Goal: Task Accomplishment & Management: Use online tool/utility

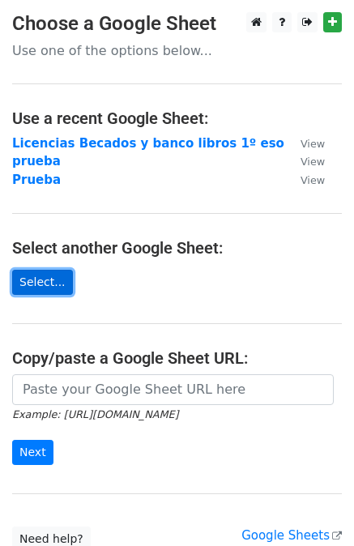
click at [32, 279] on link "Select..." at bounding box center [42, 282] width 61 height 25
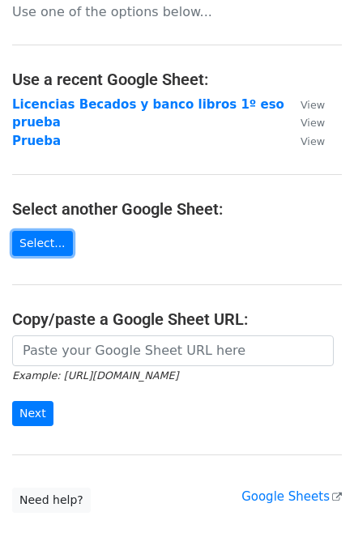
scroll to position [36, 0]
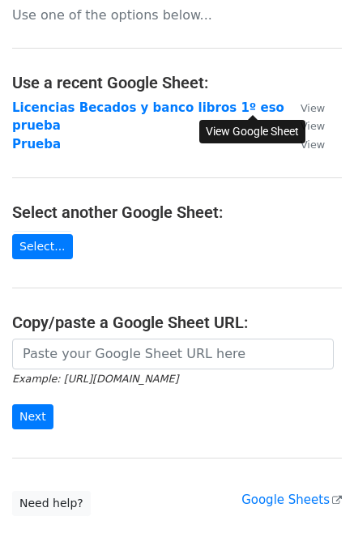
click at [300, 108] on small "View" at bounding box center [312, 108] width 24 height 12
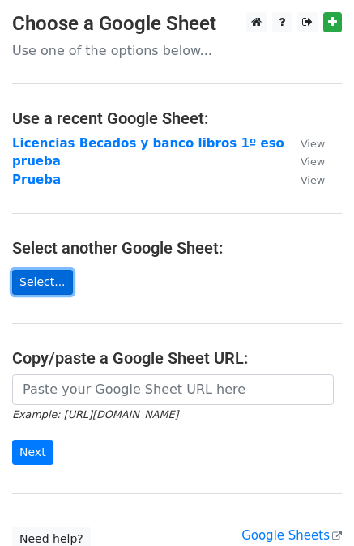
click at [52, 276] on link "Select..." at bounding box center [42, 282] width 61 height 25
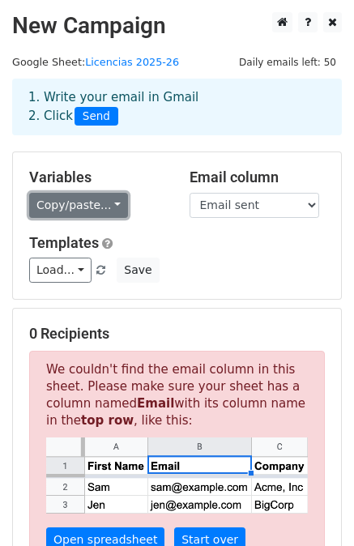
click at [97, 202] on link "Copy/paste..." at bounding box center [78, 205] width 99 height 25
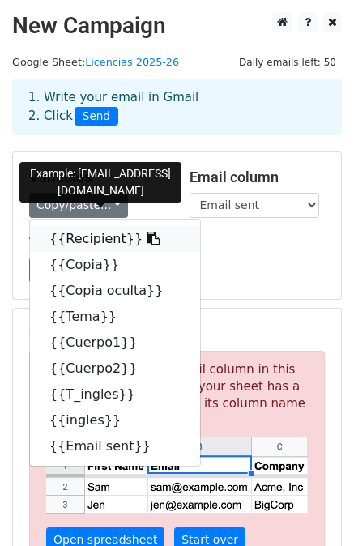
click at [100, 241] on link "{{Recipient}}" at bounding box center [115, 239] width 170 height 26
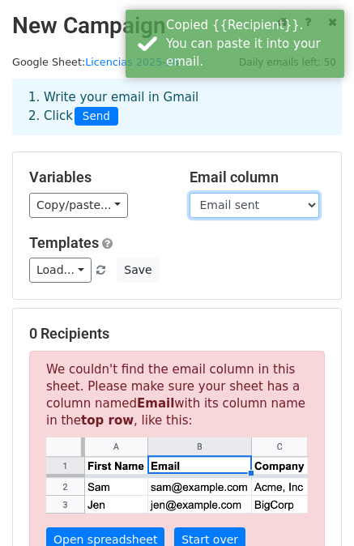
click at [221, 198] on select "Recipient Copia Copia oculta Tema Cuerpo1 Cuerpo2 T_ingles ingles Email sent" at bounding box center [254, 205] width 130 height 25
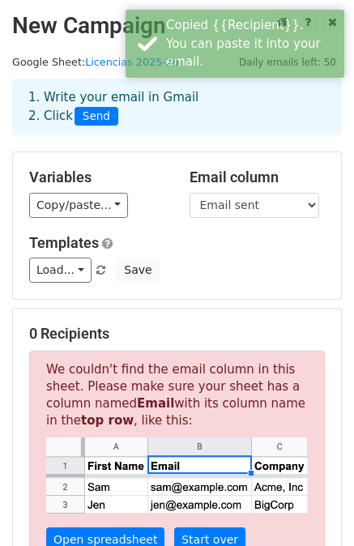
click at [142, 191] on div "Variables Copy/paste... {{Recipient}} {{Copia}} {{Copia oculta}} {{Tema}} {{Cue…" at bounding box center [97, 192] width 160 height 49
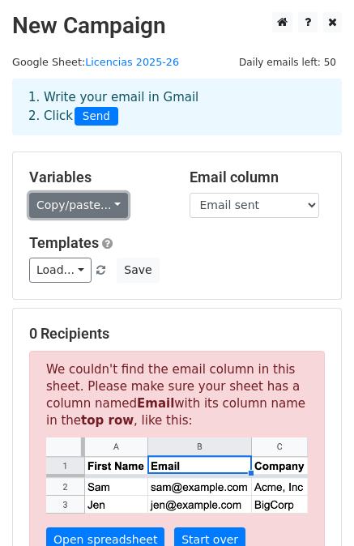
click at [86, 209] on link "Copy/paste..." at bounding box center [78, 205] width 99 height 25
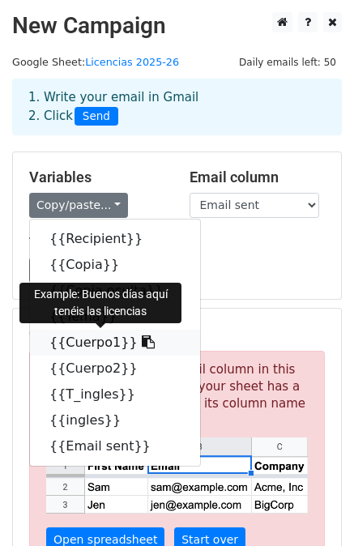
click at [83, 338] on link "{{Cuerpo1}}" at bounding box center [115, 342] width 170 height 26
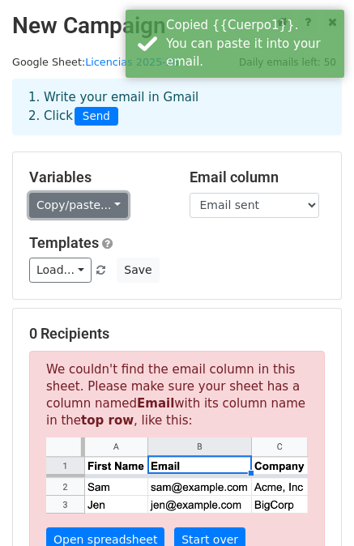
click at [81, 210] on link "Copy/paste..." at bounding box center [78, 205] width 99 height 25
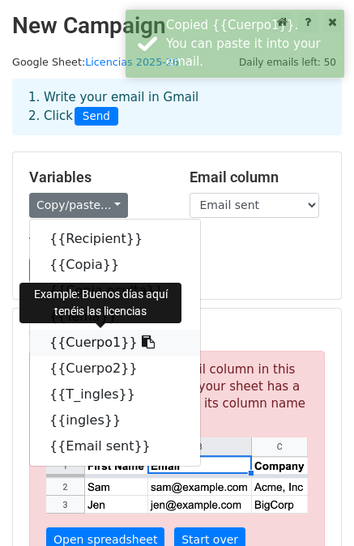
click at [80, 339] on link "{{Cuerpo1}}" at bounding box center [115, 342] width 170 height 26
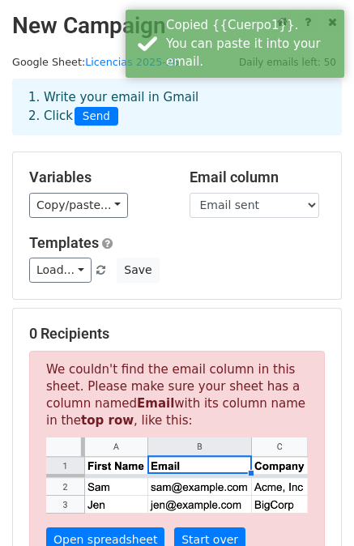
click at [163, 121] on div "1. Write your email in Gmail 2. Click Send" at bounding box center [176, 106] width 321 height 37
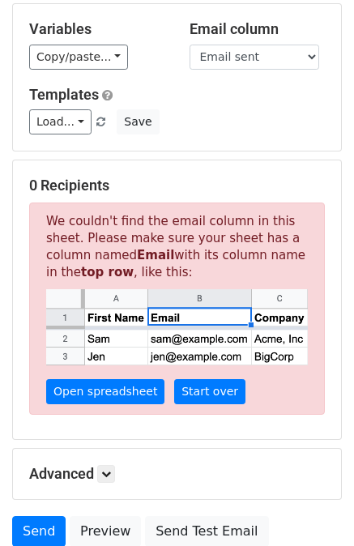
scroll to position [147, 0]
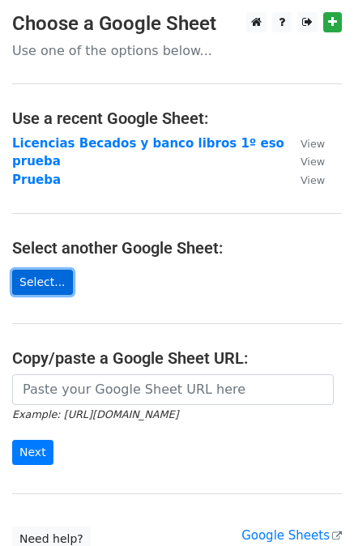
click at [48, 280] on link "Select..." at bounding box center [42, 282] width 61 height 25
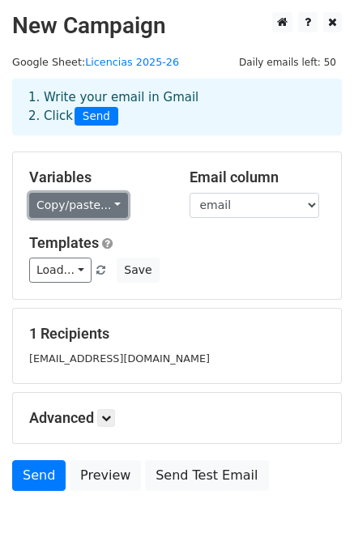
click at [91, 209] on link "Copy/paste..." at bounding box center [78, 205] width 99 height 25
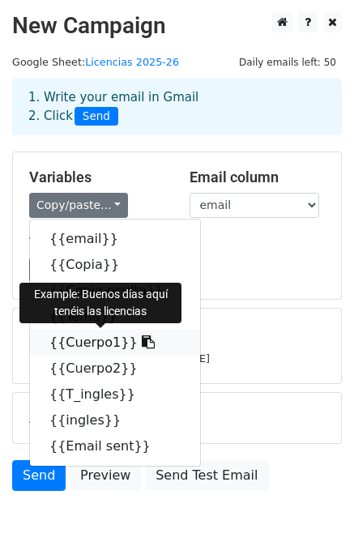
click at [83, 344] on link "{{Cuerpo1}}" at bounding box center [115, 342] width 170 height 26
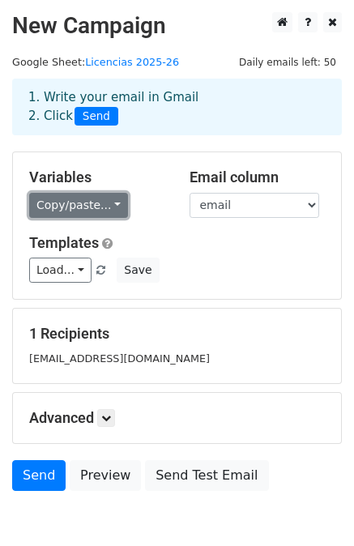
click at [100, 208] on link "Copy/paste..." at bounding box center [78, 205] width 99 height 25
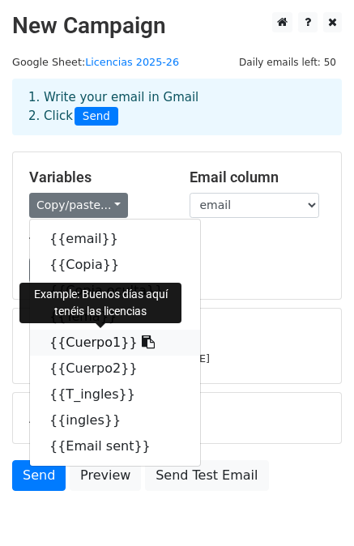
click at [142, 345] on icon at bounding box center [148, 341] width 13 height 13
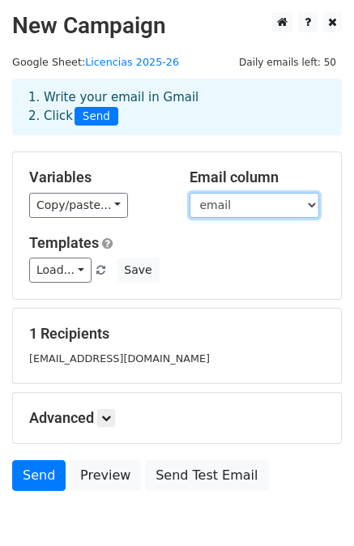
click at [260, 204] on select "email Copia Copia oculta Tema Cuerpo1 Cuerpo2 T_ingles ingles Email sent" at bounding box center [254, 205] width 130 height 25
click at [189, 193] on select "email Copia Copia oculta Tema Cuerpo1 Cuerpo2 T_ingles ingles Email sent" at bounding box center [254, 205] width 130 height 25
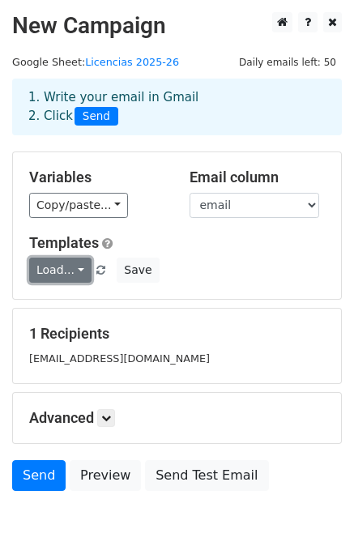
click at [66, 271] on link "Load..." at bounding box center [60, 269] width 62 height 25
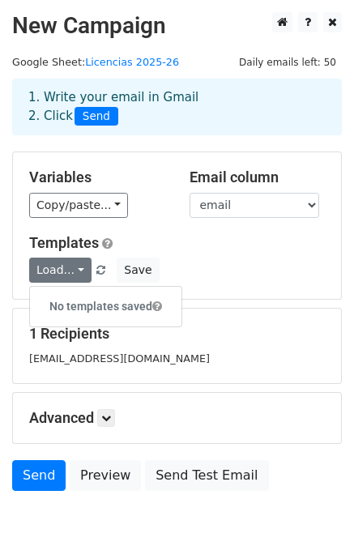
click at [241, 234] on h5 "Templates" at bounding box center [176, 243] width 295 height 18
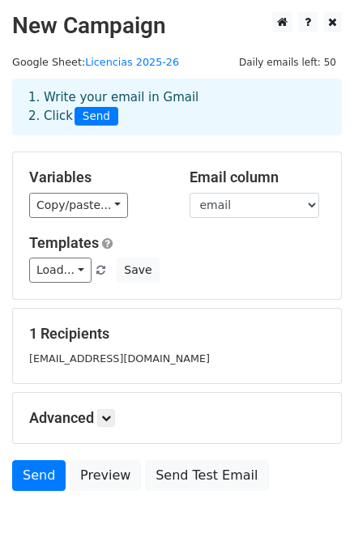
click at [86, 354] on small "iigl06@educastillalamancha.es" at bounding box center [119, 358] width 181 height 12
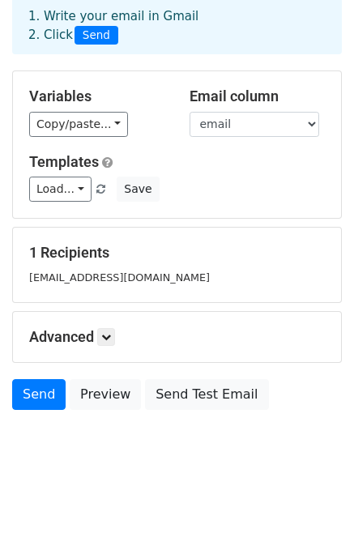
scroll to position [70, 0]
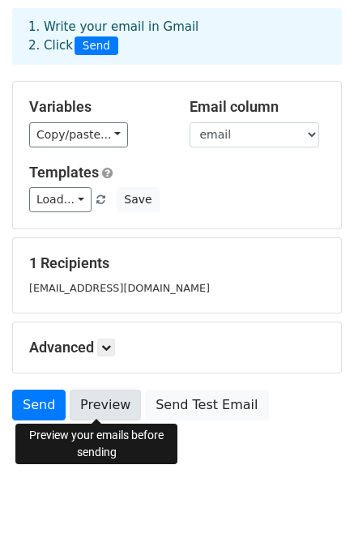
click at [100, 402] on link "Preview" at bounding box center [105, 404] width 71 height 31
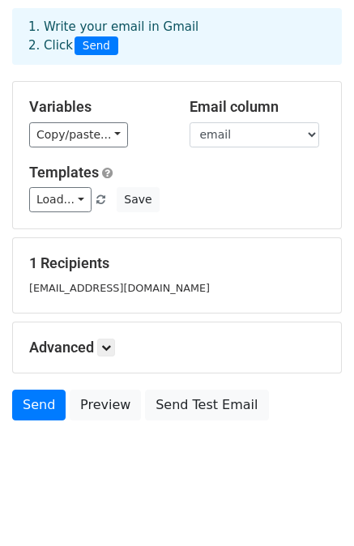
click at [45, 147] on div "Variables Copy/paste... {{email}} {{Copia}} {{Copia oculta}} {{Tema}} {{Cuerpo1…" at bounding box center [177, 155] width 328 height 147
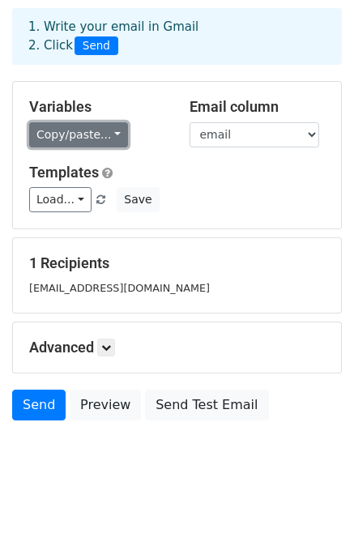
click at [60, 135] on link "Copy/paste..." at bounding box center [78, 134] width 99 height 25
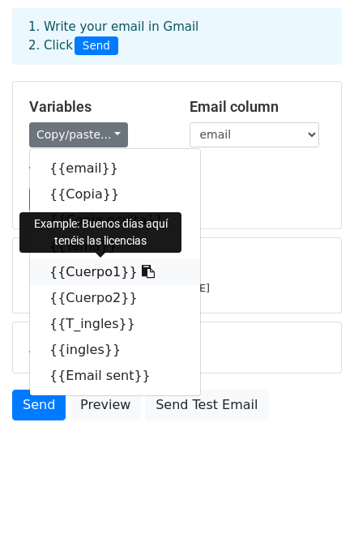
click at [87, 269] on link "{{Cuerpo1}}" at bounding box center [115, 272] width 170 height 26
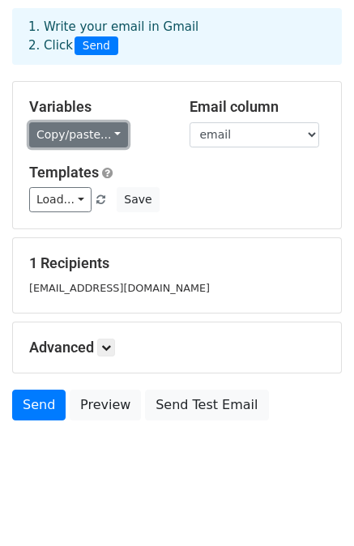
click at [70, 127] on link "Copy/paste..." at bounding box center [78, 134] width 99 height 25
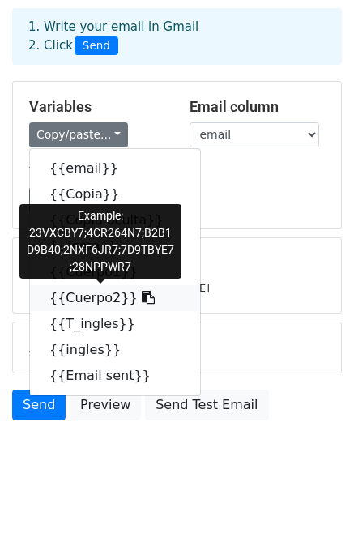
click at [103, 301] on link "{{Cuerpo2}}" at bounding box center [115, 298] width 170 height 26
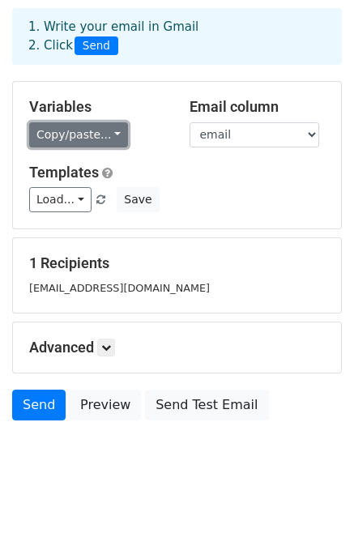
click at [94, 125] on link "Copy/paste..." at bounding box center [78, 134] width 99 height 25
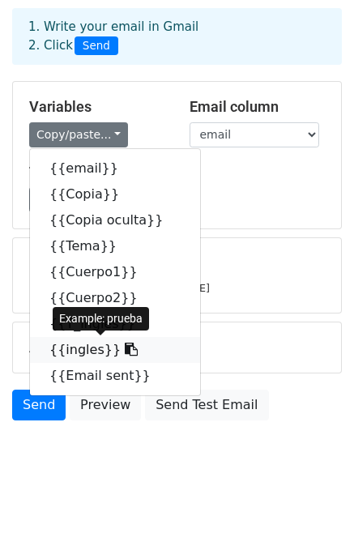
click at [83, 351] on link "{{ingles}}" at bounding box center [115, 350] width 170 height 26
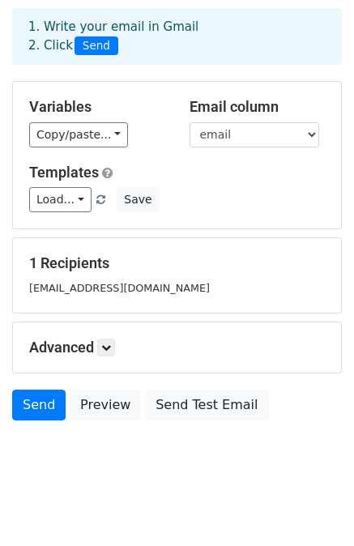
click at [148, 292] on small "iigl06@educastillalamancha.es" at bounding box center [119, 288] width 181 height 12
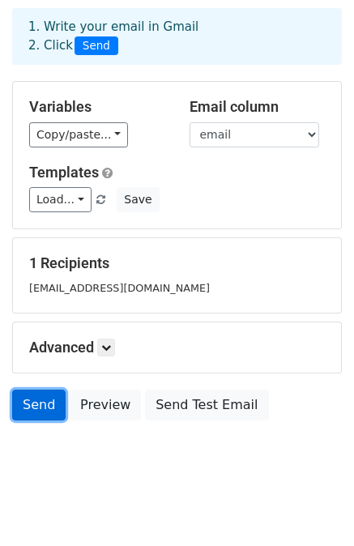
click at [36, 408] on link "Send" at bounding box center [38, 404] width 53 height 31
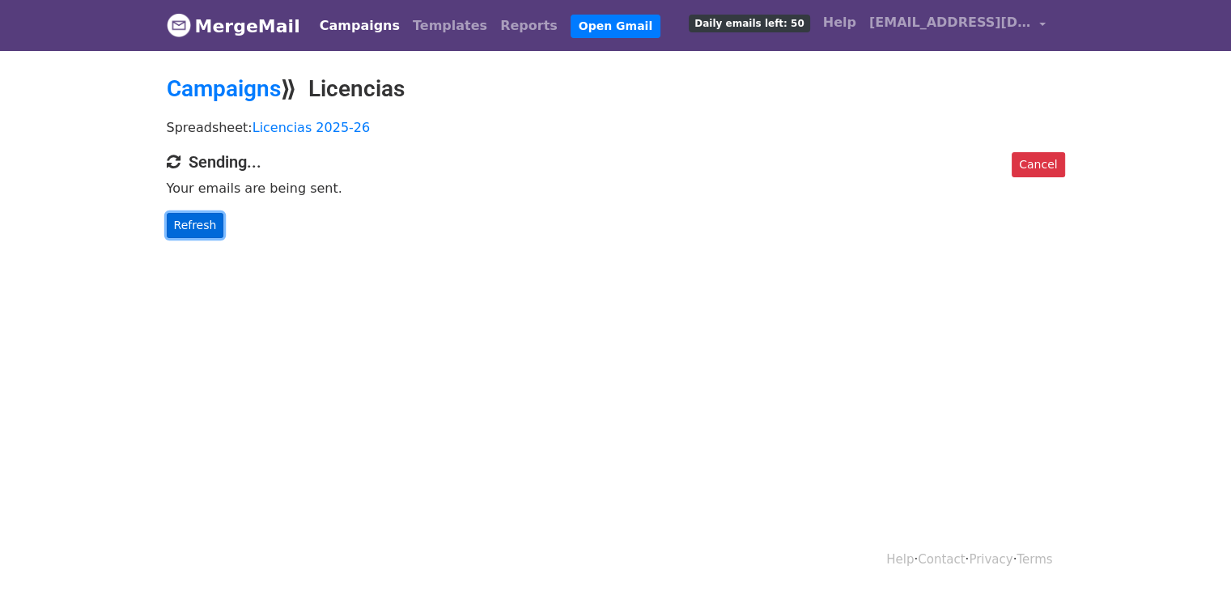
click at [204, 222] on link "Refresh" at bounding box center [195, 225] width 57 height 25
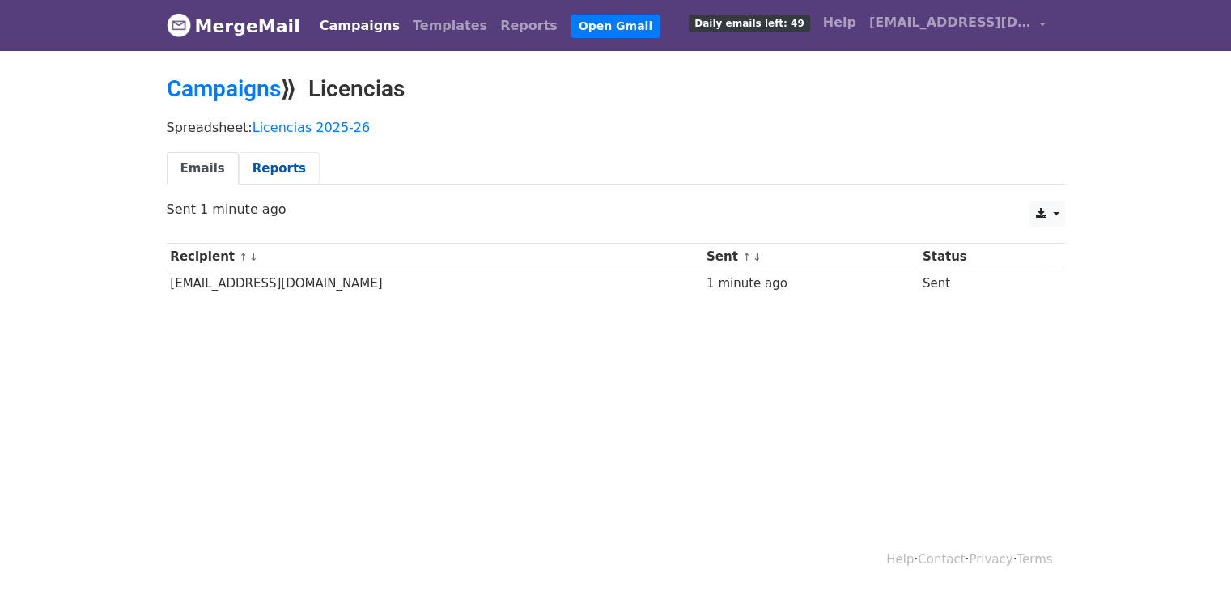
click at [280, 159] on link "Reports" at bounding box center [279, 168] width 81 height 33
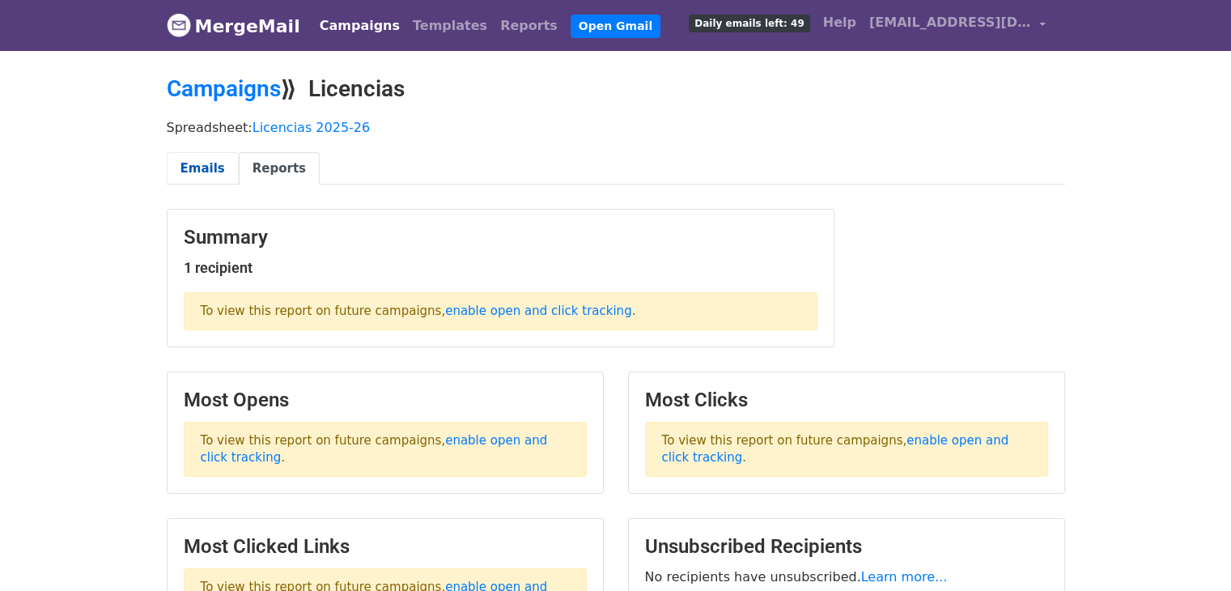
click at [192, 166] on link "Emails" at bounding box center [203, 168] width 72 height 33
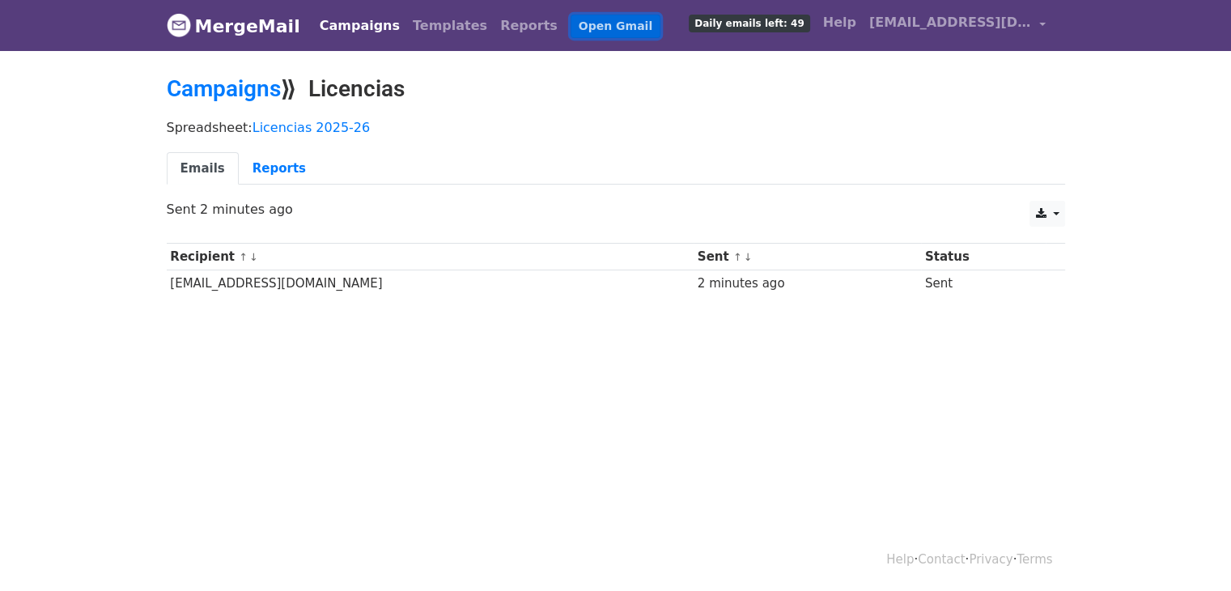
click at [571, 27] on link "Open Gmail" at bounding box center [616, 26] width 90 height 23
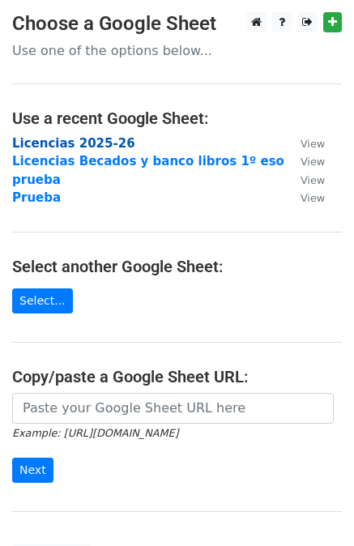
click at [52, 143] on strong "Licencias 2025-26" at bounding box center [73, 143] width 123 height 15
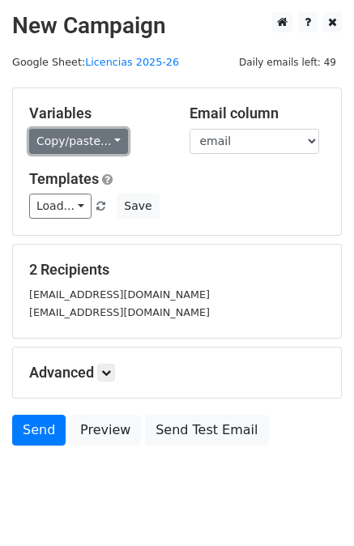
click at [78, 143] on link "Copy/paste..." at bounding box center [78, 141] width 99 height 25
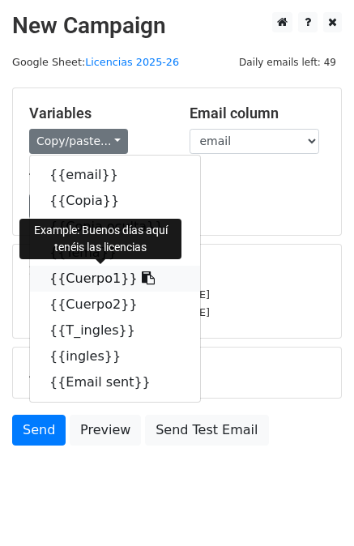
click at [74, 274] on link "{{Cuerpo1}}" at bounding box center [115, 279] width 170 height 26
